Goal: Find contact information: Find contact information

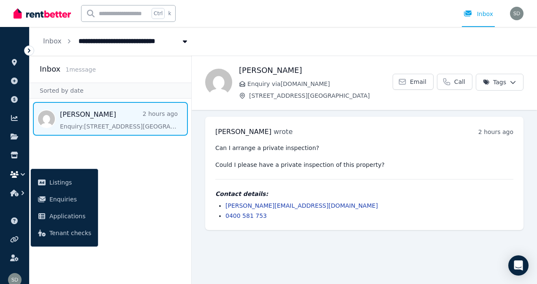
click at [128, 122] on span "Message list" at bounding box center [111, 119] width 162 height 34
click at [419, 80] on span "Email" at bounding box center [418, 82] width 16 height 8
click at [374, 170] on div "Can I arrange a private inspection? Could I please have a private inspection of…" at bounding box center [364, 182] width 298 height 76
drag, startPoint x: 261, startPoint y: 215, endPoint x: 224, endPoint y: 216, distance: 36.7
click at [224, 216] on ul "helen.priest7@gmail.com 0400 581 753" at bounding box center [364, 211] width 298 height 19
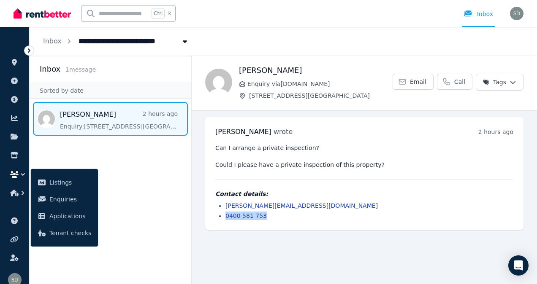
copy link "0400 581 753"
